Goal: Information Seeking & Learning: Learn about a topic

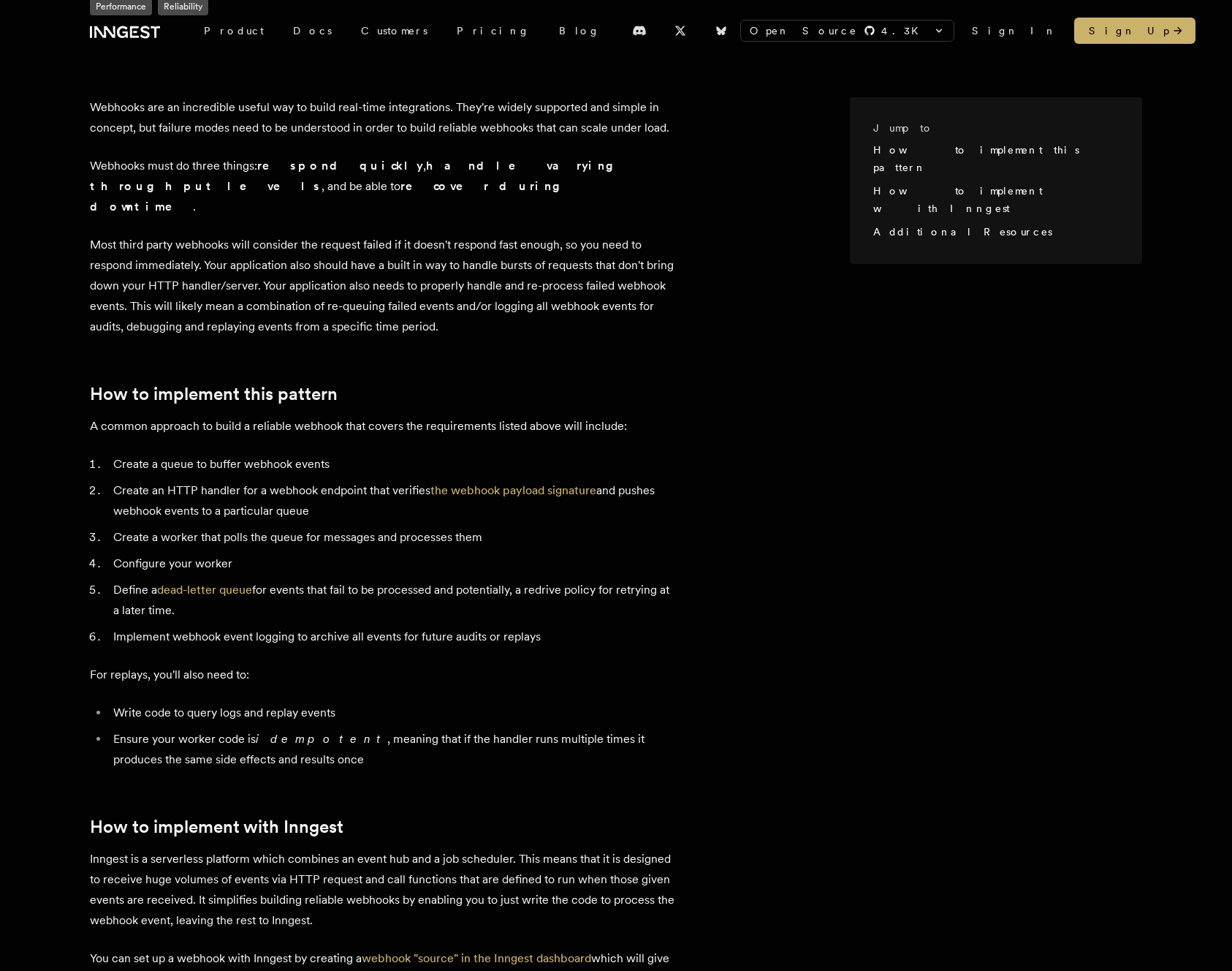
scroll to position [258, 0]
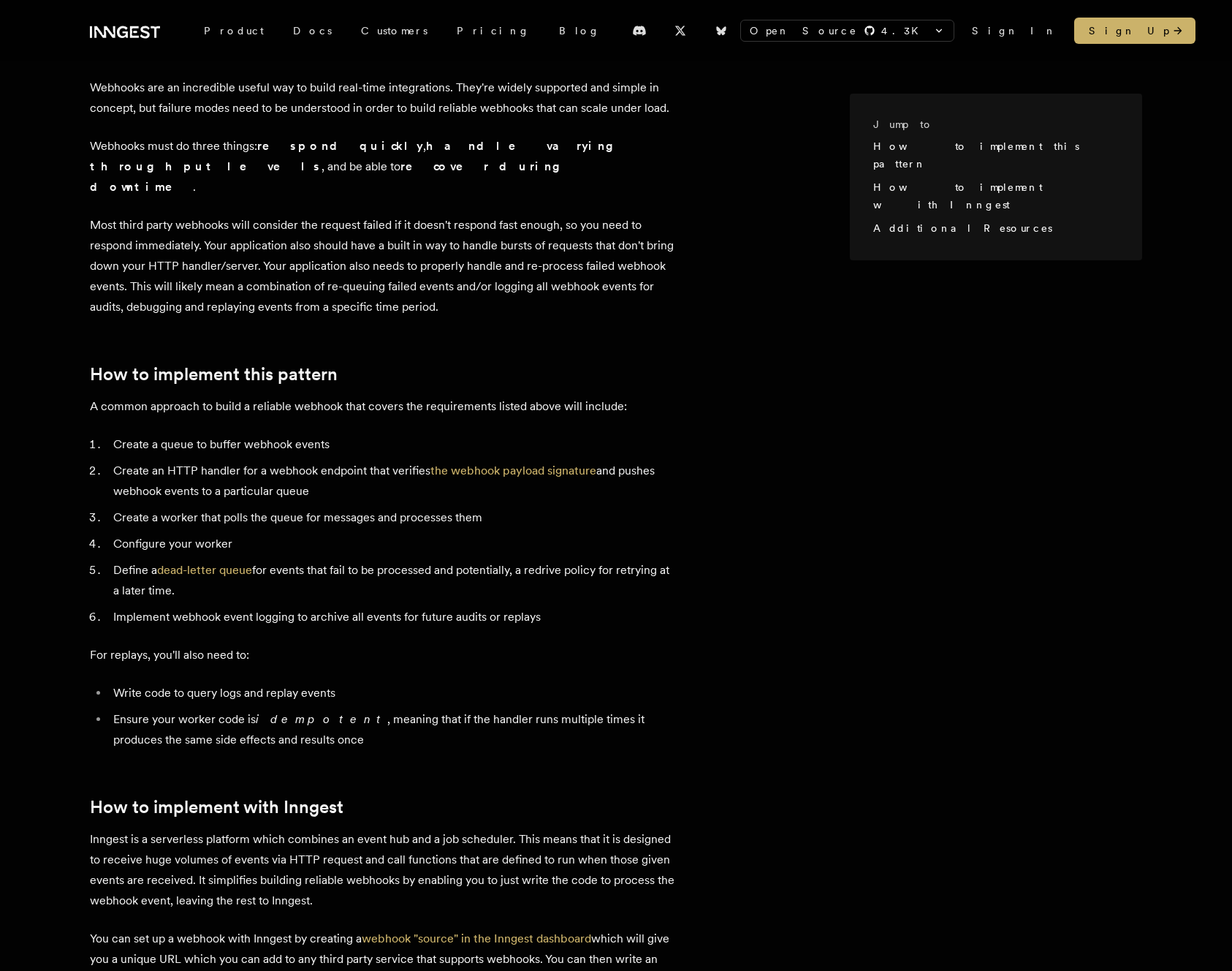
click at [564, 311] on article "Webhooks are an incredible useful way to build real-time integrations. They're …" at bounding box center [470, 878] width 760 height 1601
click at [552, 607] on li "Implement webhook event logging to archive all events for future audits or repl…" at bounding box center [391, 617] width 566 height 20
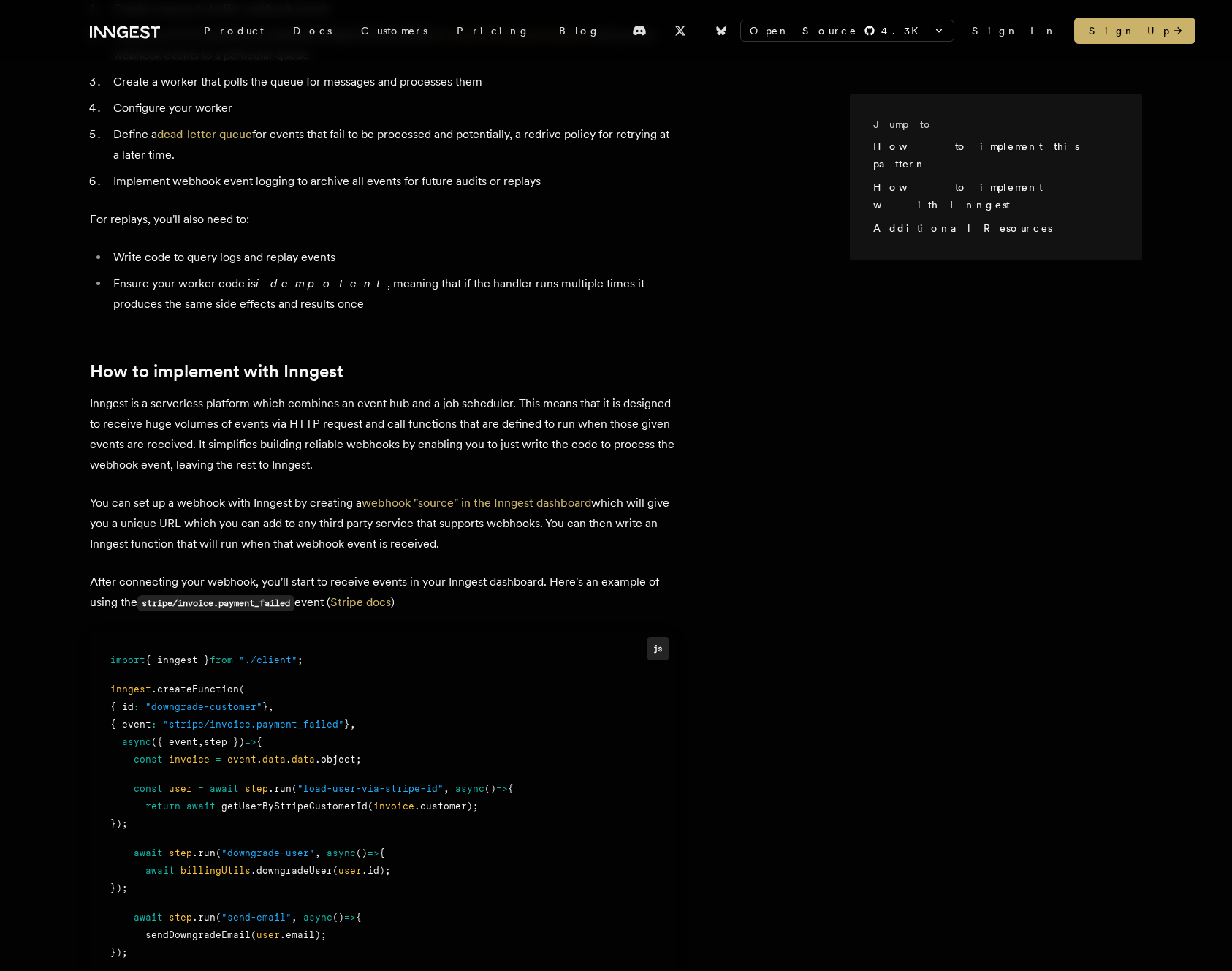
scroll to position [393, 0]
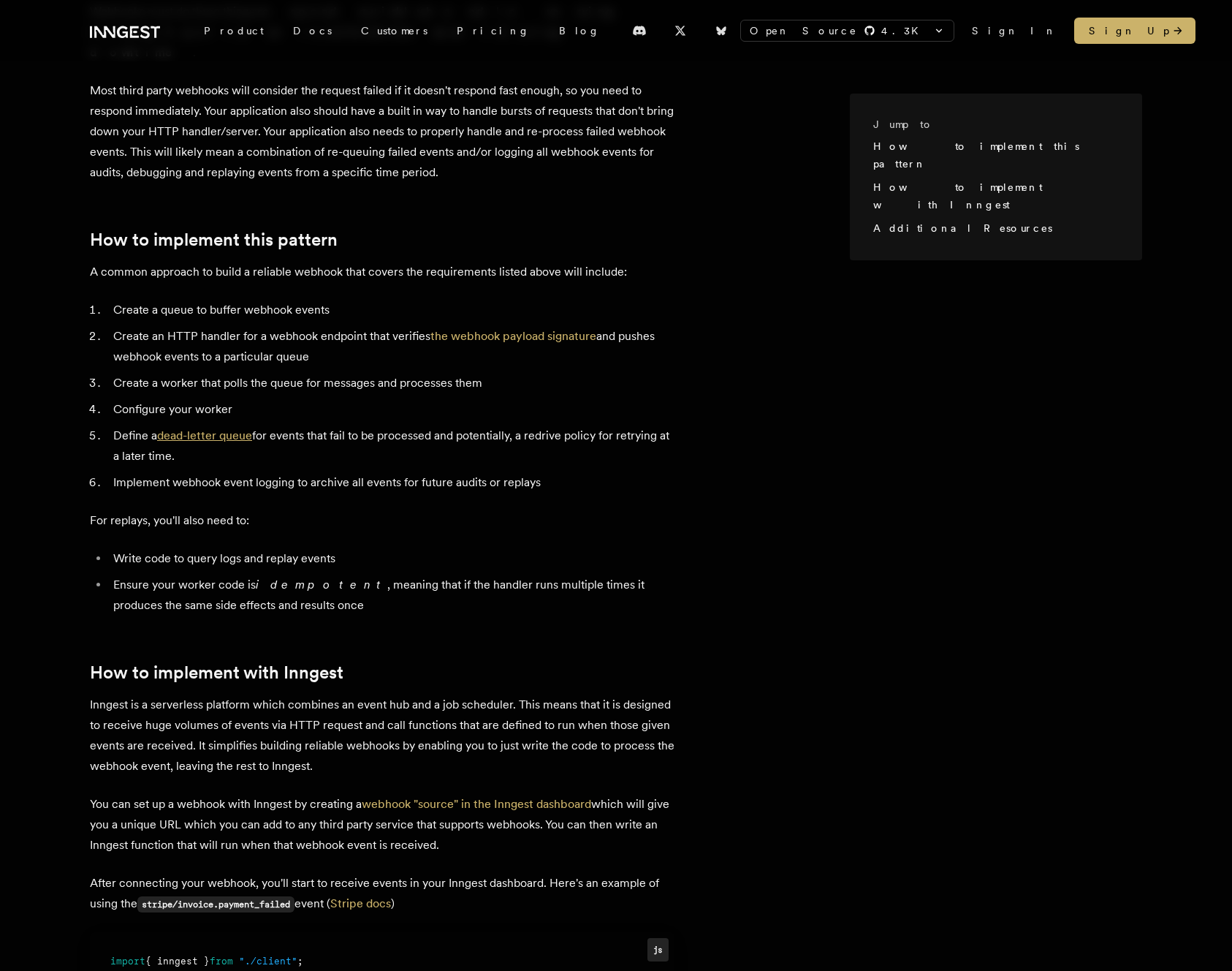
click at [223, 429] on link "dead-letter queue" at bounding box center [204, 435] width 95 height 14
click at [566, 329] on link "the webhook payload signature" at bounding box center [513, 336] width 166 height 14
click at [453, 575] on li "Ensure your worker code is idempotent , meaning that if the handler runs multip…" at bounding box center [391, 595] width 566 height 41
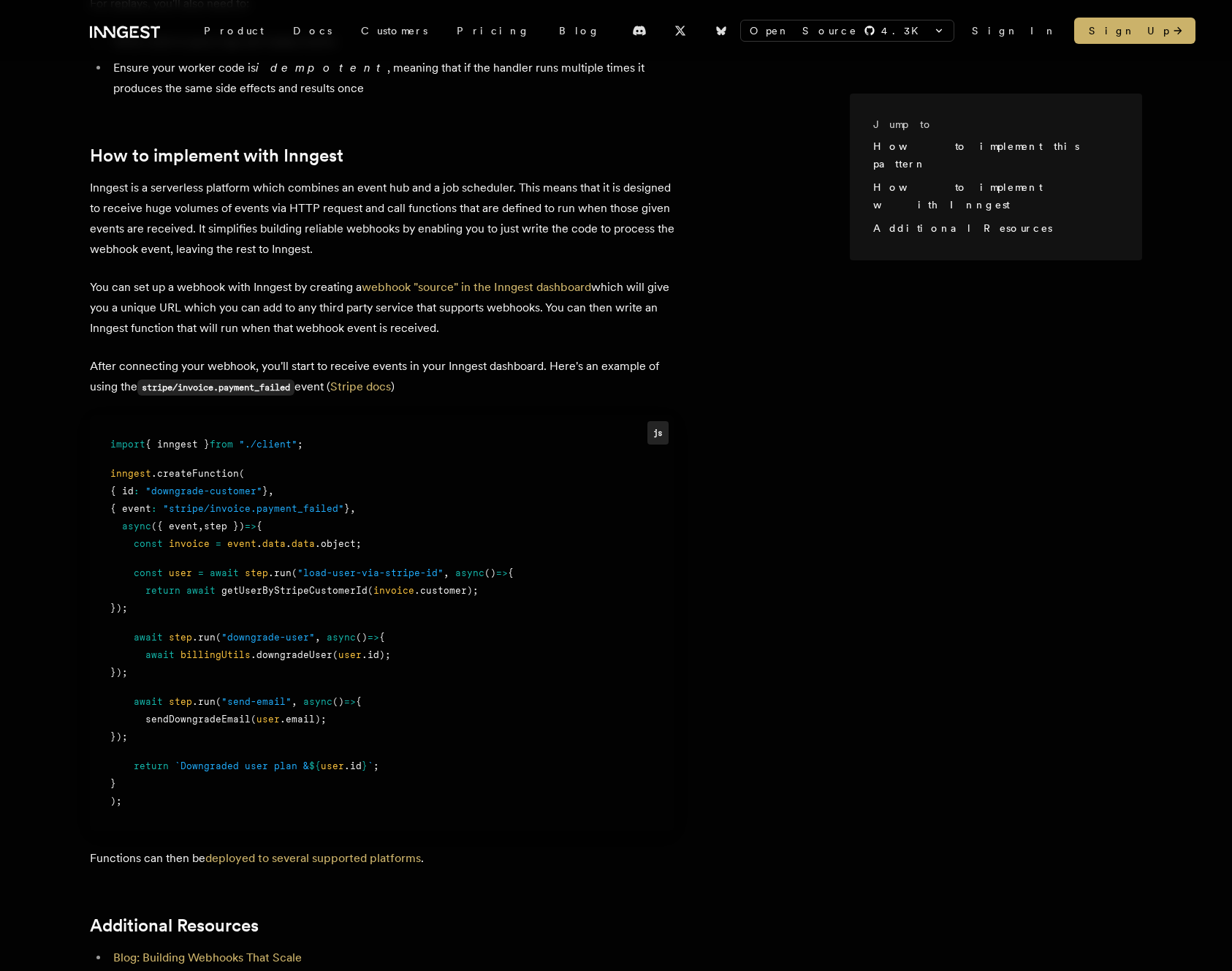
scroll to position [935, 0]
